Goal: Information Seeking & Learning: Learn about a topic

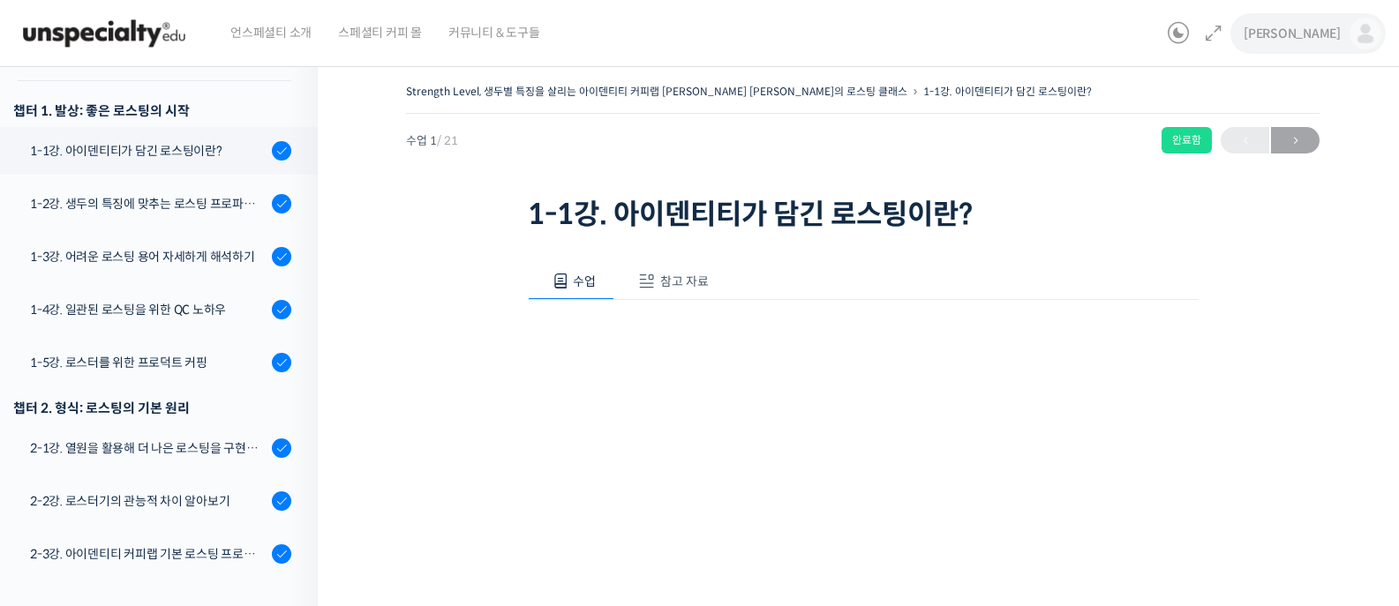
click at [1349, 36] on link "[PERSON_NAME]" at bounding box center [1313, 33] width 138 height 67
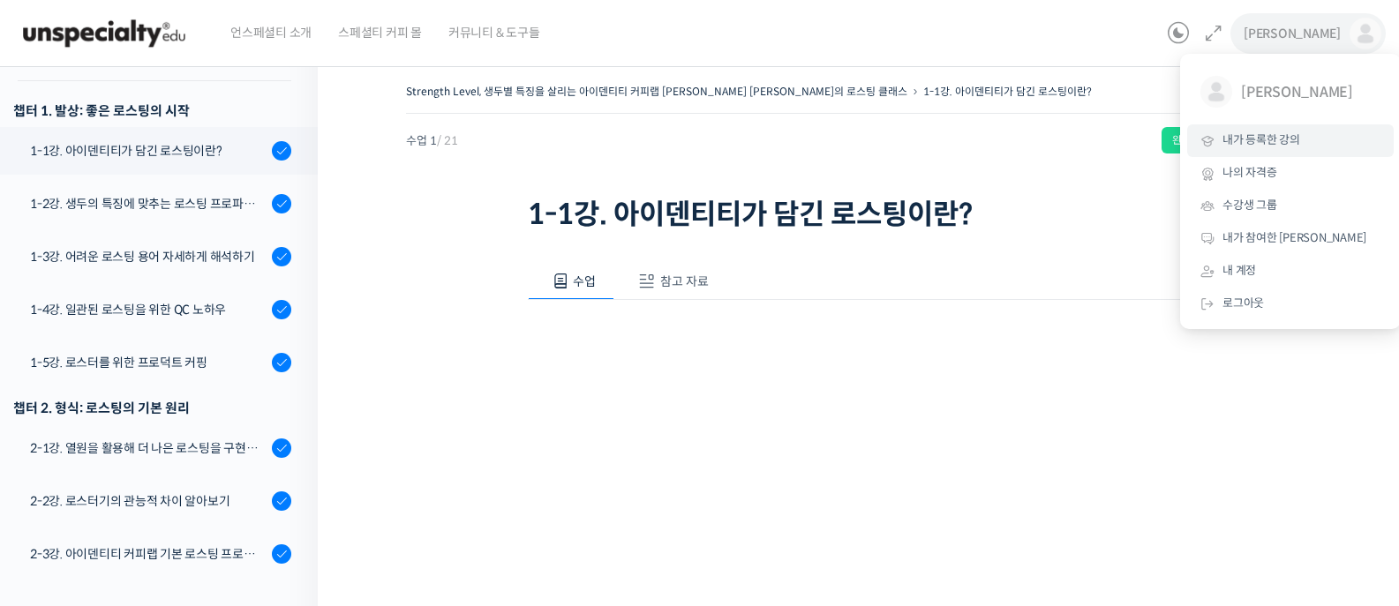
click at [1256, 141] on span "내가 등록한 강의" at bounding box center [1261, 139] width 78 height 15
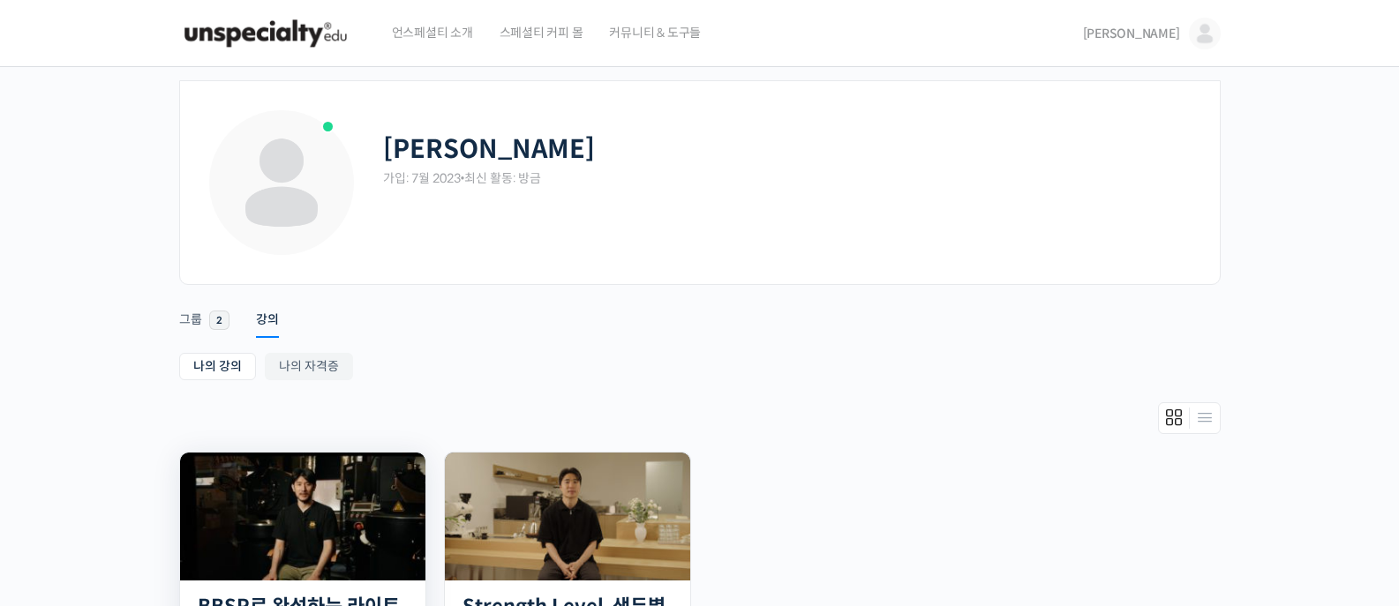
click at [341, 504] on img at bounding box center [302, 517] width 245 height 128
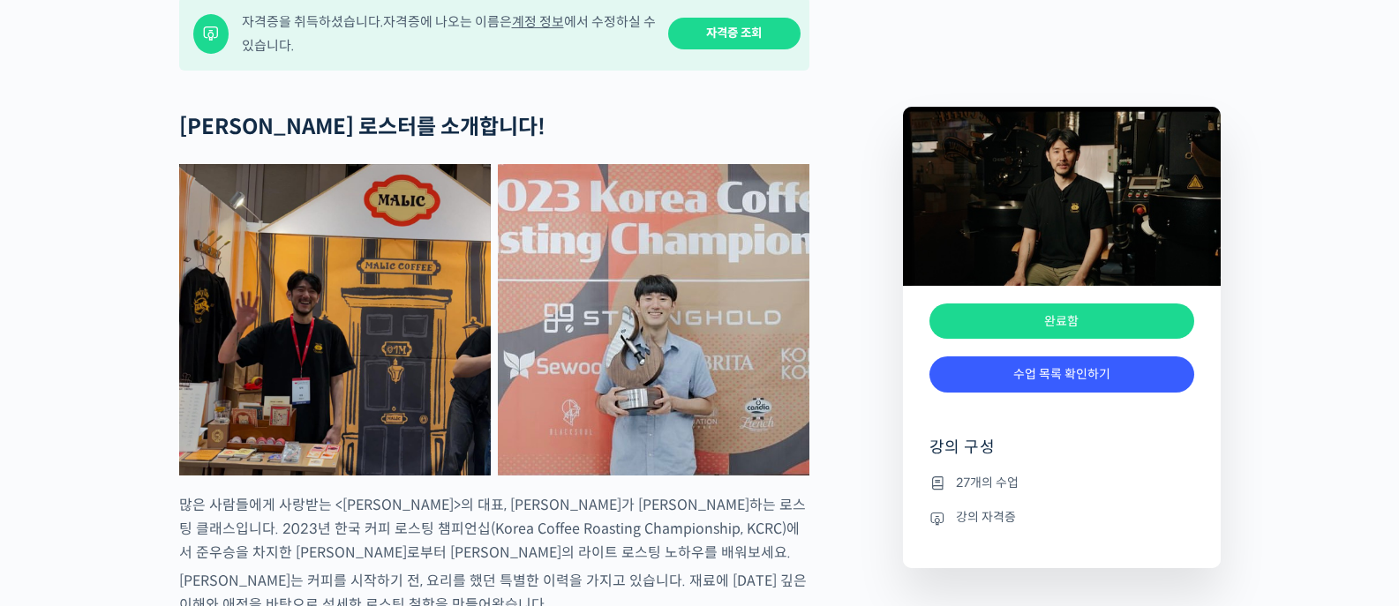
scroll to position [853, 0]
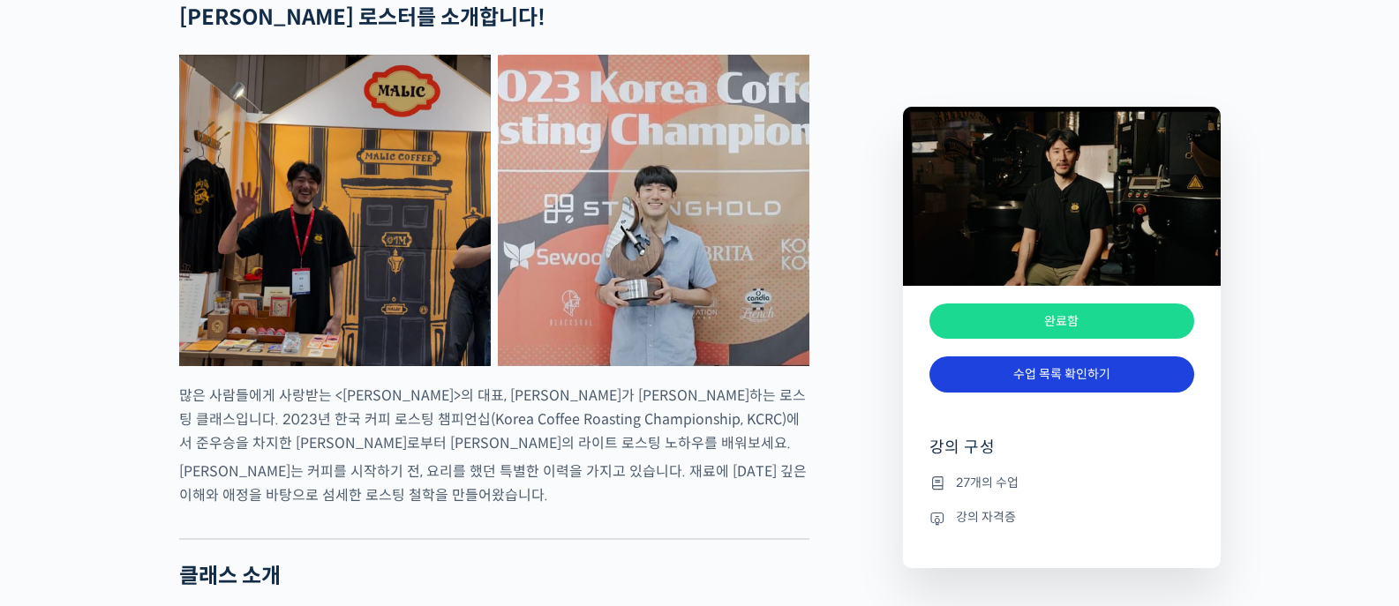
click at [1070, 380] on link "수업 목록 확인하기" at bounding box center [1061, 375] width 265 height 36
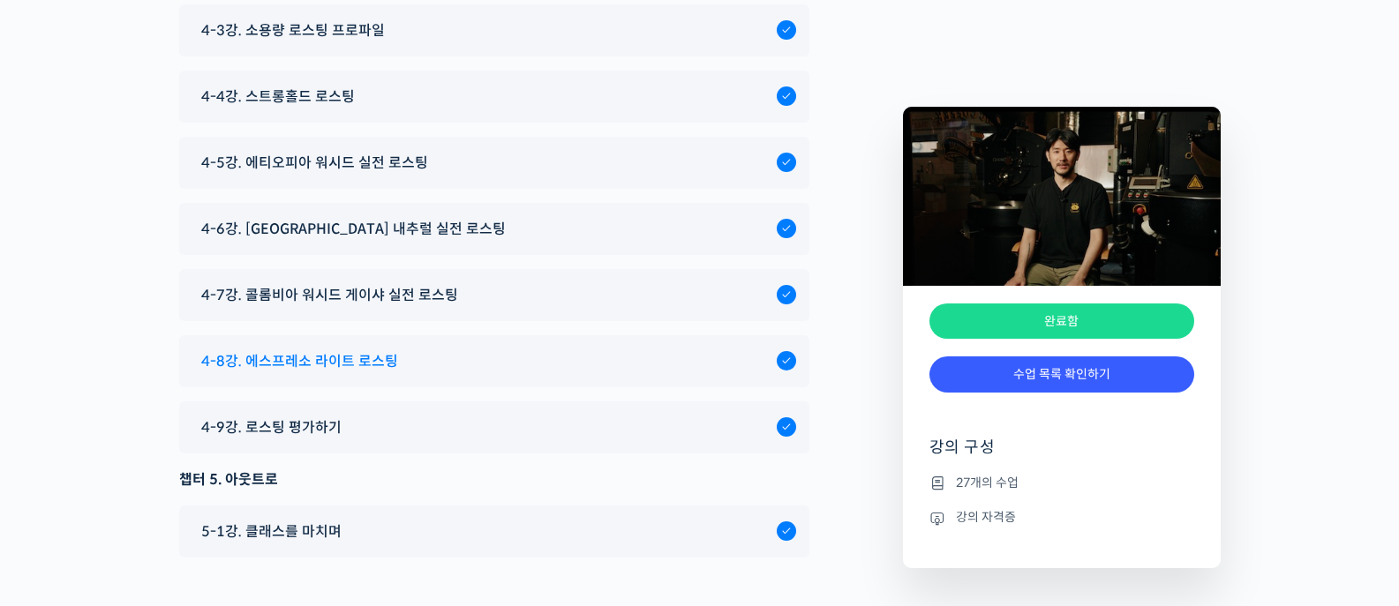
scroll to position [8373, 0]
click at [381, 375] on span "4-8강. 에스프레소 라이트 로스팅" at bounding box center [299, 363] width 197 height 24
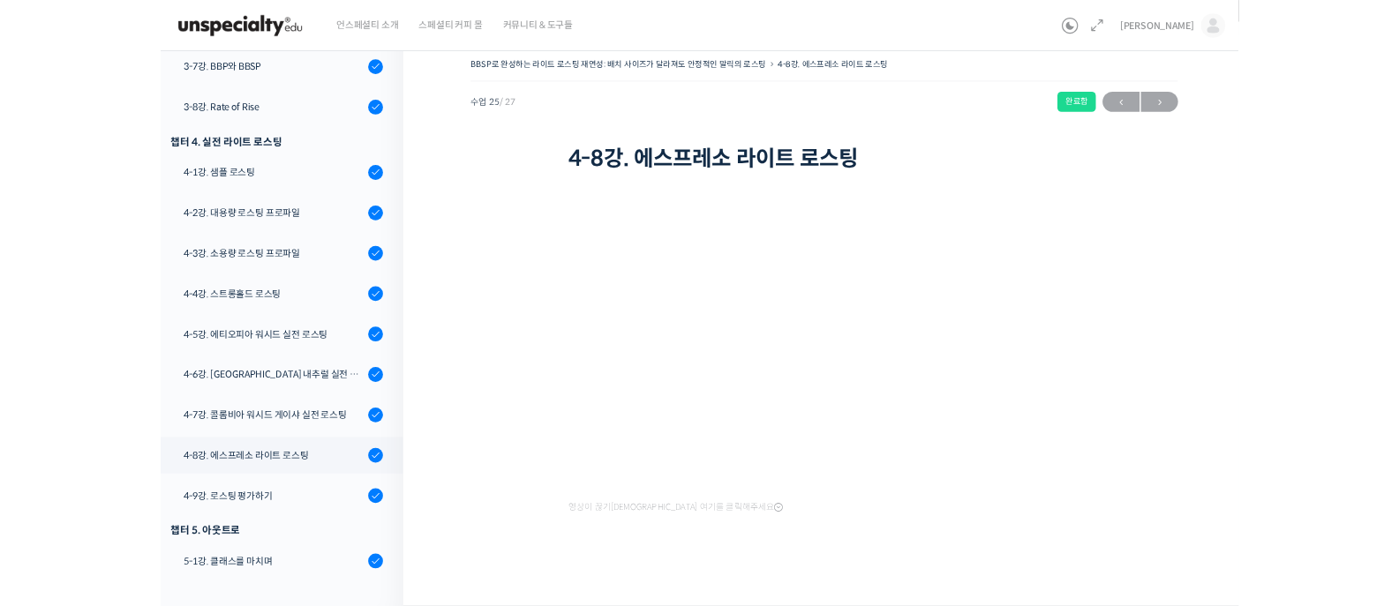
scroll to position [1141, 0]
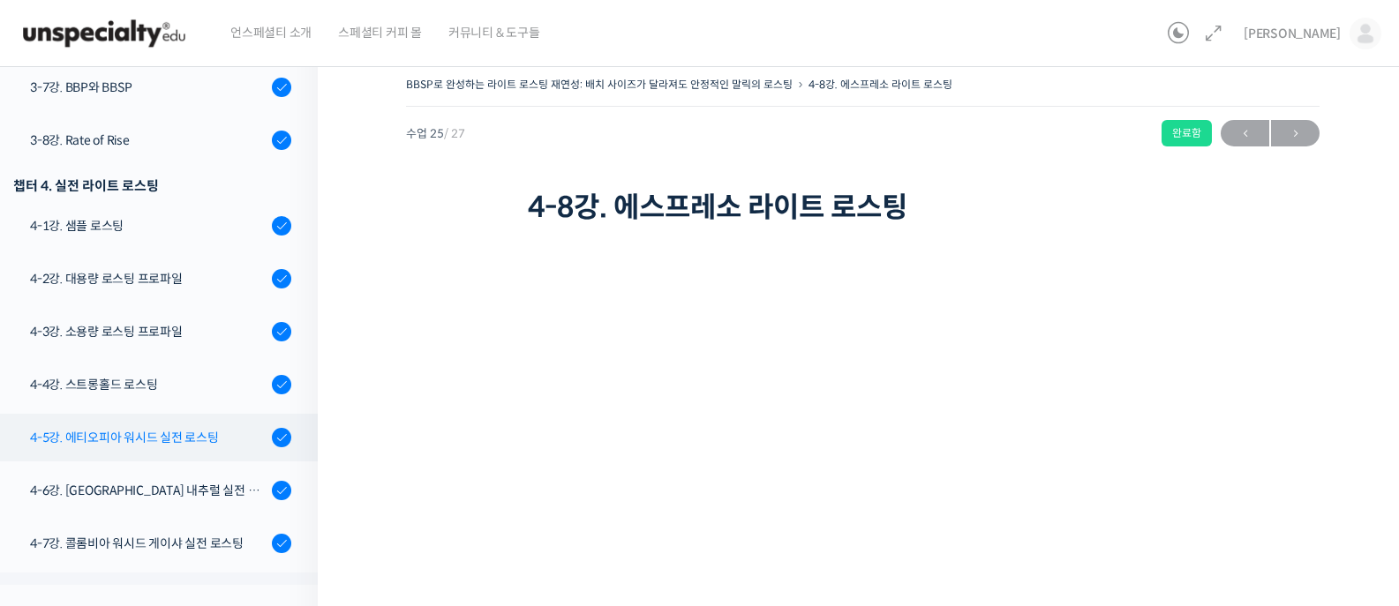
click at [166, 444] on div "4-5강. 에티오피아 워시드 실전 로스팅" at bounding box center [148, 437] width 237 height 19
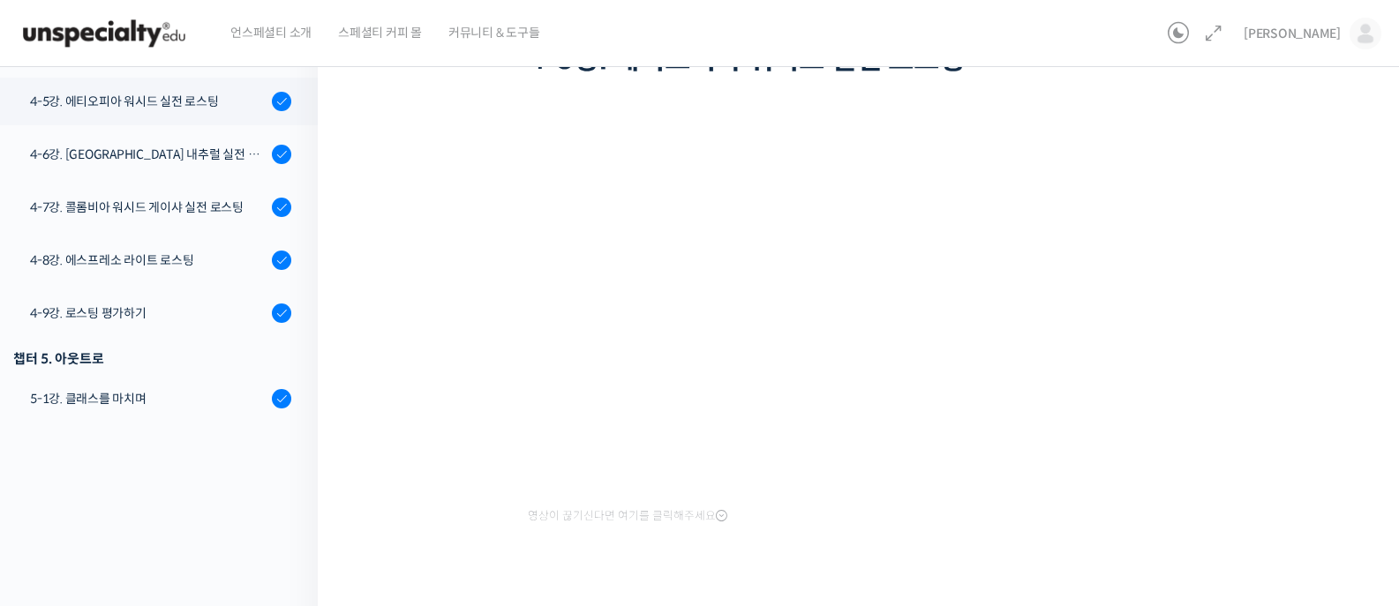
scroll to position [195, 0]
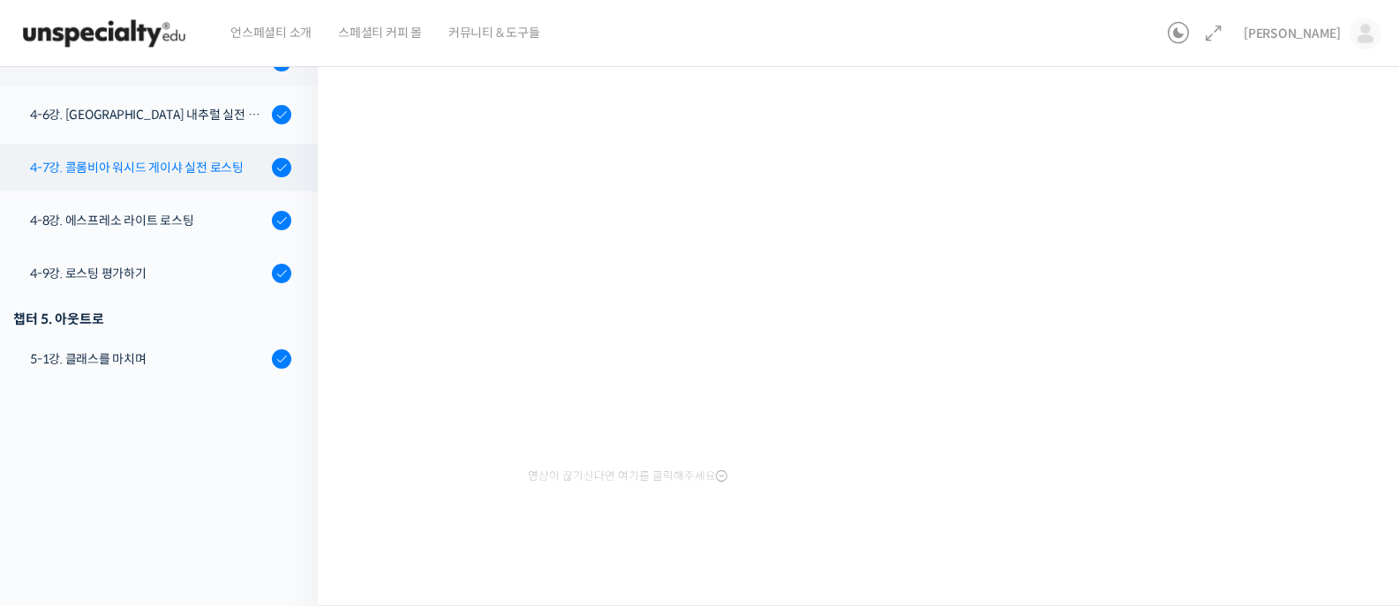
click at [128, 180] on link "4-7강. 콜롬비아 워시드 게이샤 실전 로스팅" at bounding box center [154, 168] width 327 height 48
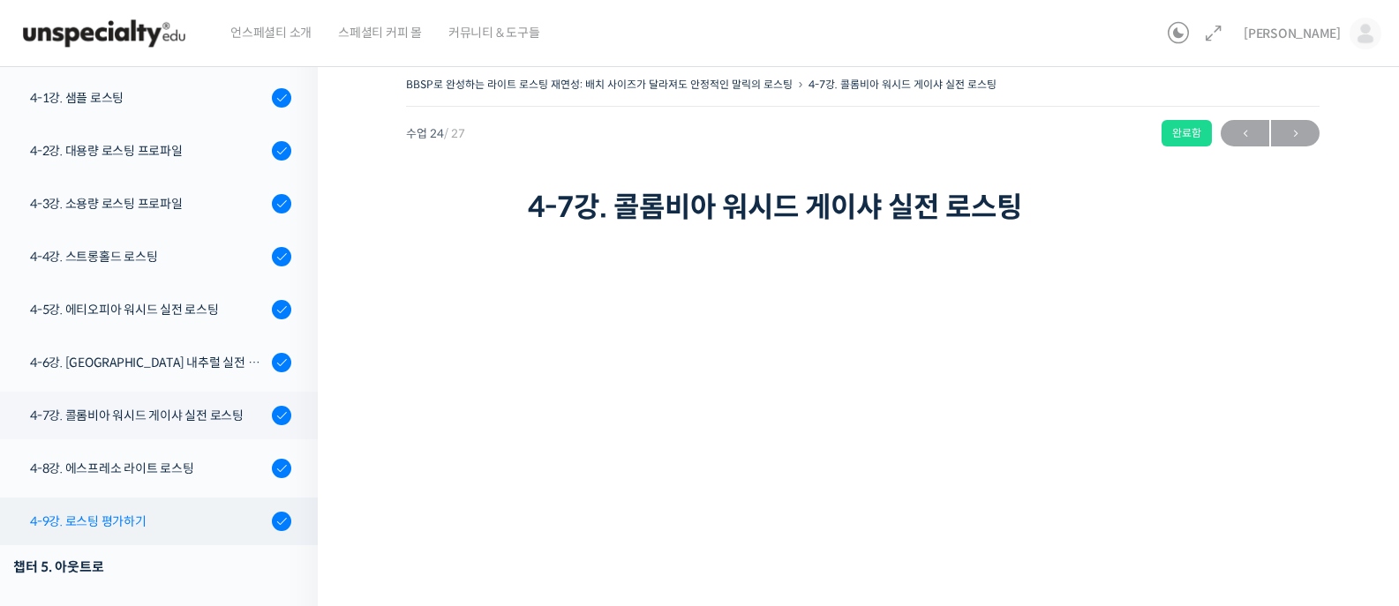
scroll to position [1270, 0]
click at [122, 507] on link "4-9강. 로스팅 평가하기" at bounding box center [154, 521] width 327 height 48
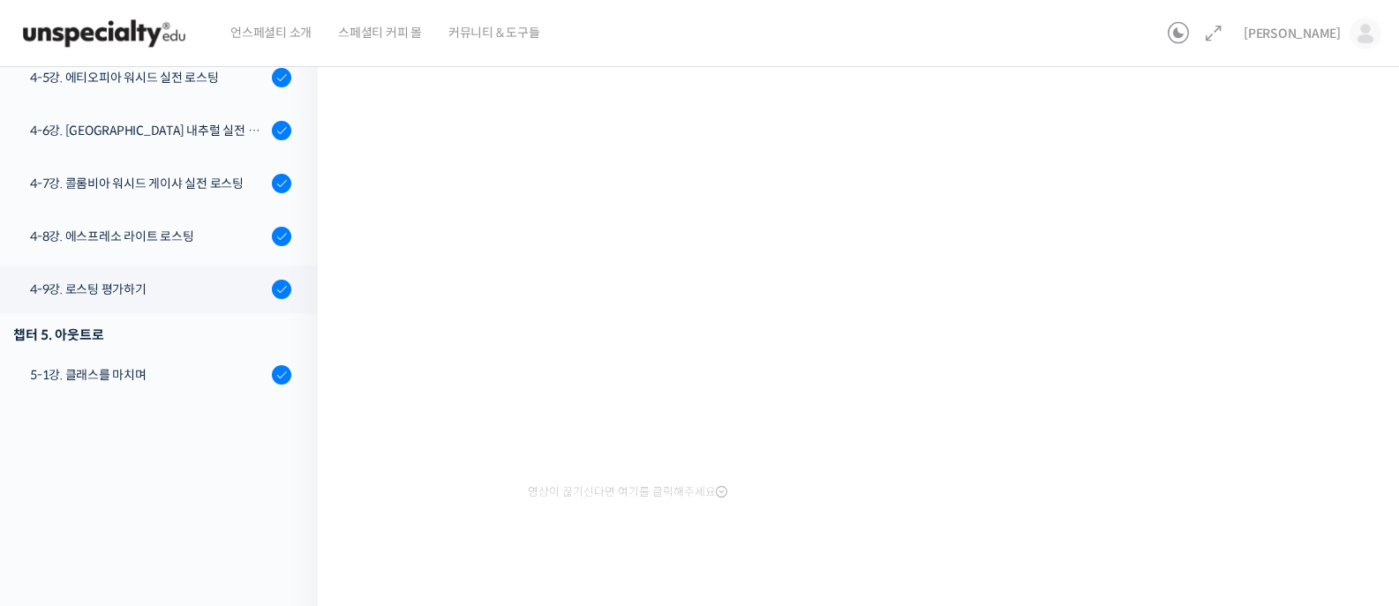
scroll to position [195, 0]
